Goal: Ask a question

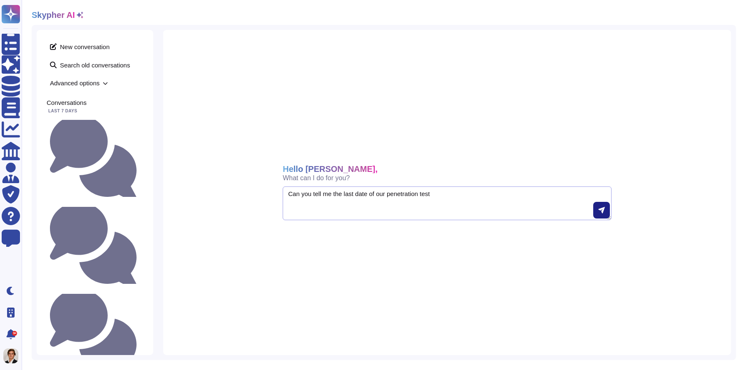
drag, startPoint x: 345, startPoint y: 195, endPoint x: 356, endPoint y: 197, distance: 11.9
click at [356, 197] on textarea "Can you tell me the last date of our penetration test" at bounding box center [447, 203] width 329 height 34
click at [380, 194] on textarea "Can you tell me the date of our penetration test" at bounding box center [447, 203] width 329 height 34
type textarea "Can you tell me the date of our lasr penetration test"
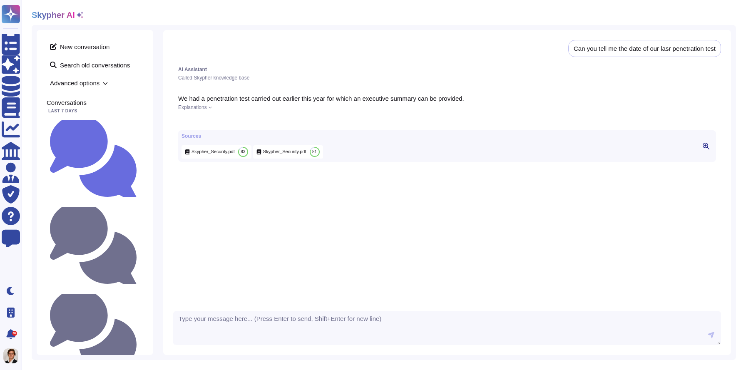
scroll to position [0, 0]
click at [206, 108] on span "Explanations" at bounding box center [192, 106] width 29 height 5
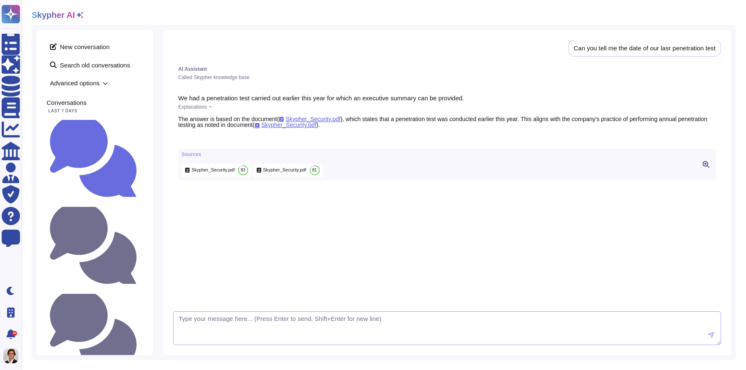
click at [190, 318] on textarea at bounding box center [447, 328] width 548 height 34
type textarea "do you have a specific date?"
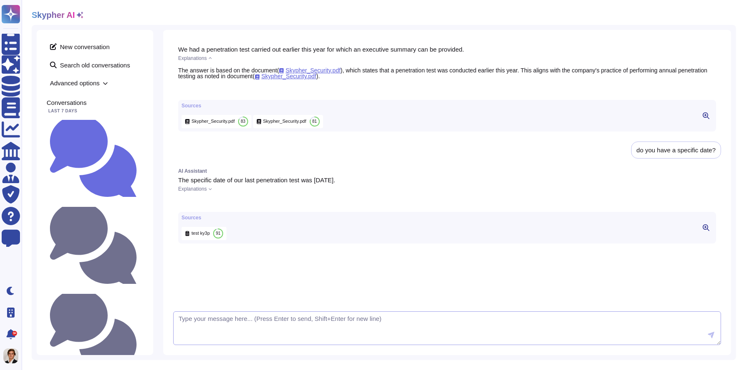
scroll to position [0, 0]
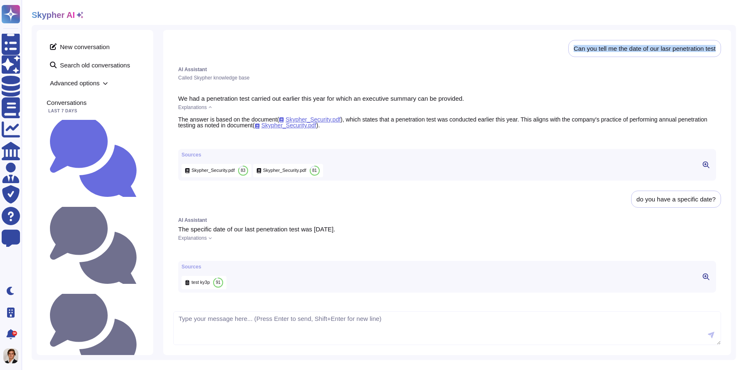
drag, startPoint x: 720, startPoint y: 49, endPoint x: 554, endPoint y: 48, distance: 166.0
click at [554, 48] on div "Can you tell me the date of our lasr penetration test AI Assistant Called Skyph…" at bounding box center [447, 173] width 548 height 266
copy div "Can you tell me the date of our lasr penetration test"
click at [334, 326] on textarea at bounding box center [447, 328] width 548 height 34
paste textarea "Can you tell me the date of our lasr penetration test"
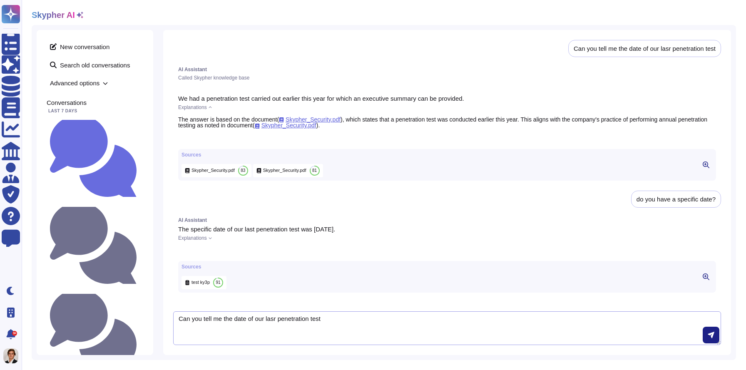
click at [231, 318] on textarea "Can you tell me the date of our lasr penetration test" at bounding box center [447, 328] width 548 height 34
click at [295, 319] on textarea "Can you tell me the exact date of our lasr penetration test" at bounding box center [447, 328] width 548 height 34
type textarea "Can you tell me the exact date of our latest penetration test"
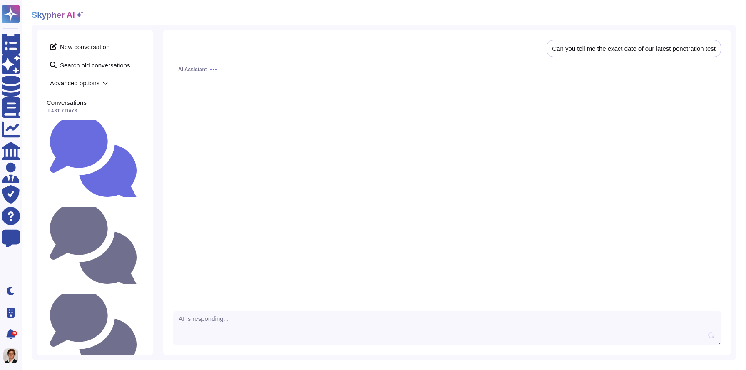
scroll to position [276, 0]
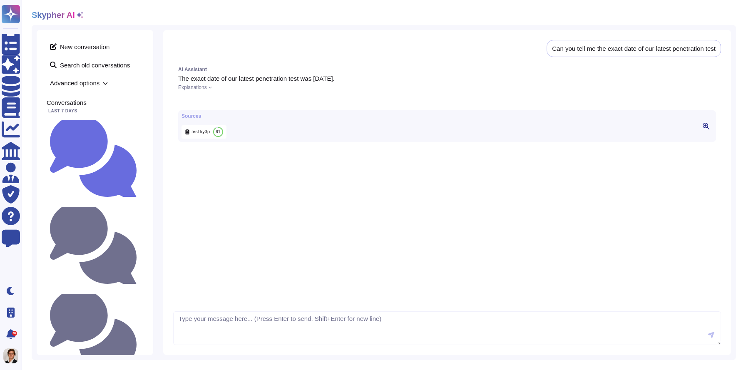
click at [205, 131] on div "Sources test ky3p 91" at bounding box center [203, 126] width 45 height 25
click at [204, 139] on div "test ky3p 91" at bounding box center [203, 131] width 45 height 13
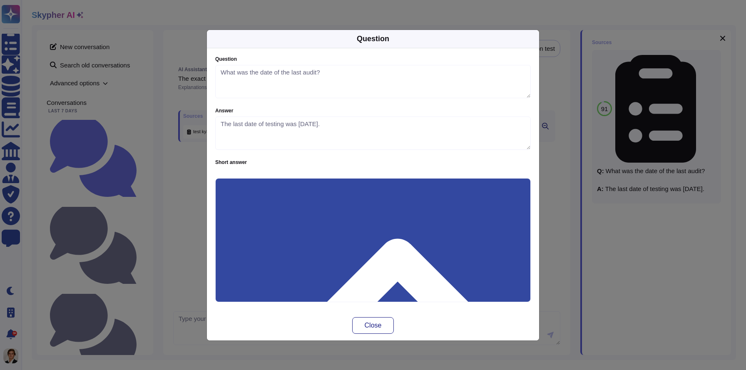
type textarea "What was the date of the last audit?"
type textarea "The last date of testing was [DATE]."
click at [205, 142] on div "Question Question What was the date of the last audit? Answer The last date of …" at bounding box center [373, 185] width 746 height 370
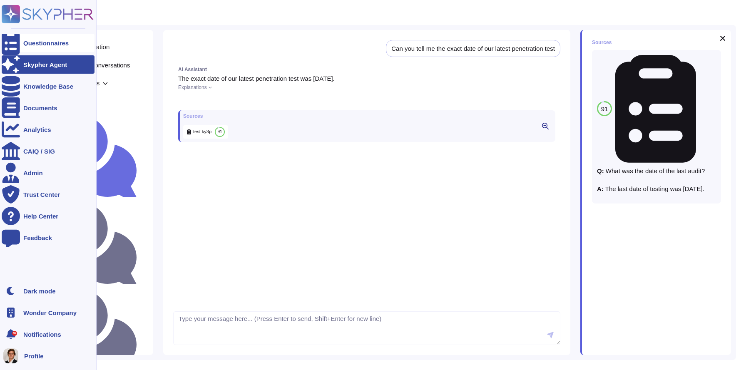
click at [14, 44] on icon at bounding box center [11, 43] width 18 height 25
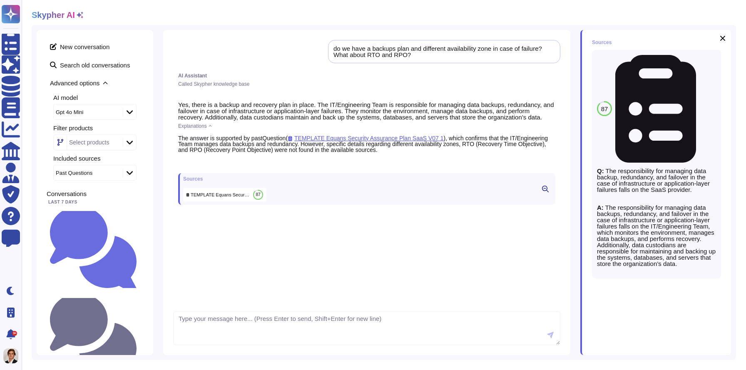
scroll to position [0, 0]
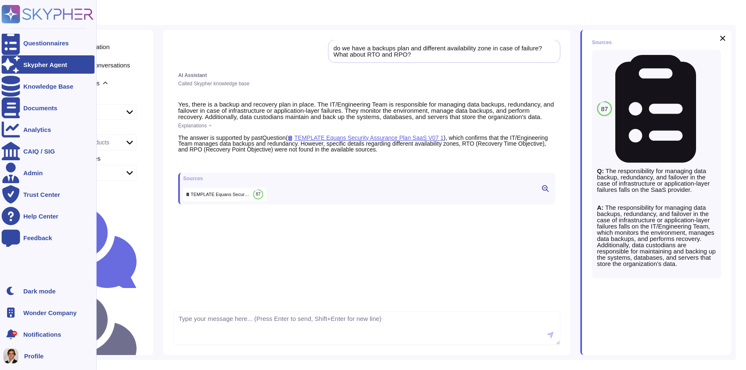
click at [13, 15] on rect at bounding box center [11, 14] width 18 height 18
